Goal: Transaction & Acquisition: Purchase product/service

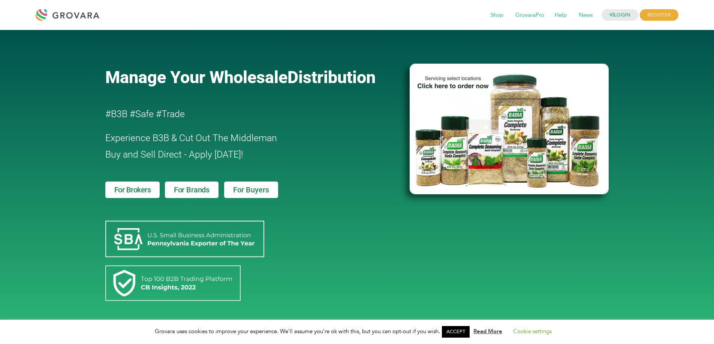
click at [239, 187] on span "For Buyers" at bounding box center [251, 189] width 36 height 7
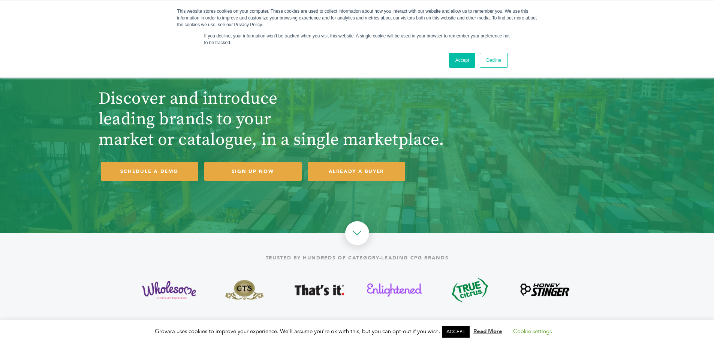
click at [496, 61] on link "Decline" at bounding box center [493, 60] width 28 height 15
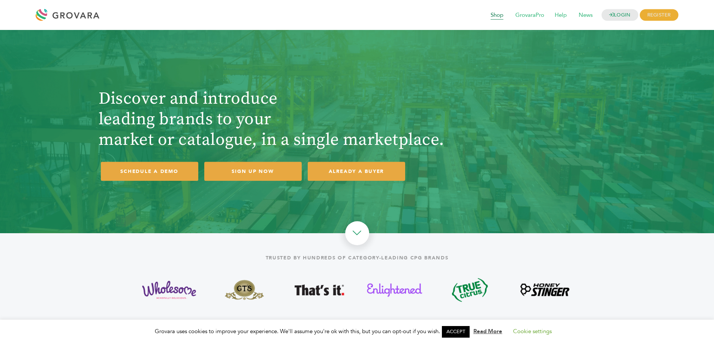
click at [496, 19] on span "Shop" at bounding box center [496, 15] width 23 height 14
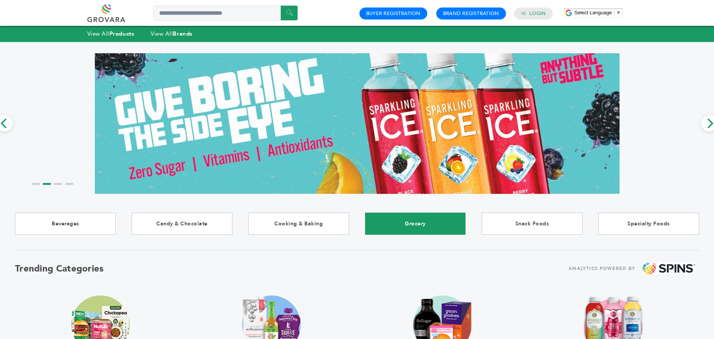
click at [445, 214] on link "Grocery" at bounding box center [415, 223] width 101 height 22
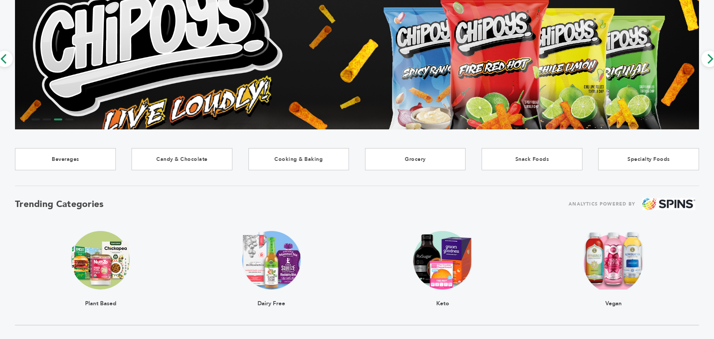
scroll to position [187, 0]
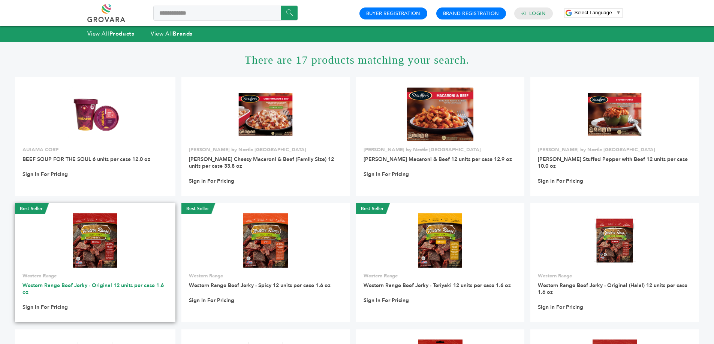
scroll to position [150, 0]
